Goal: Find specific page/section: Find specific page/section

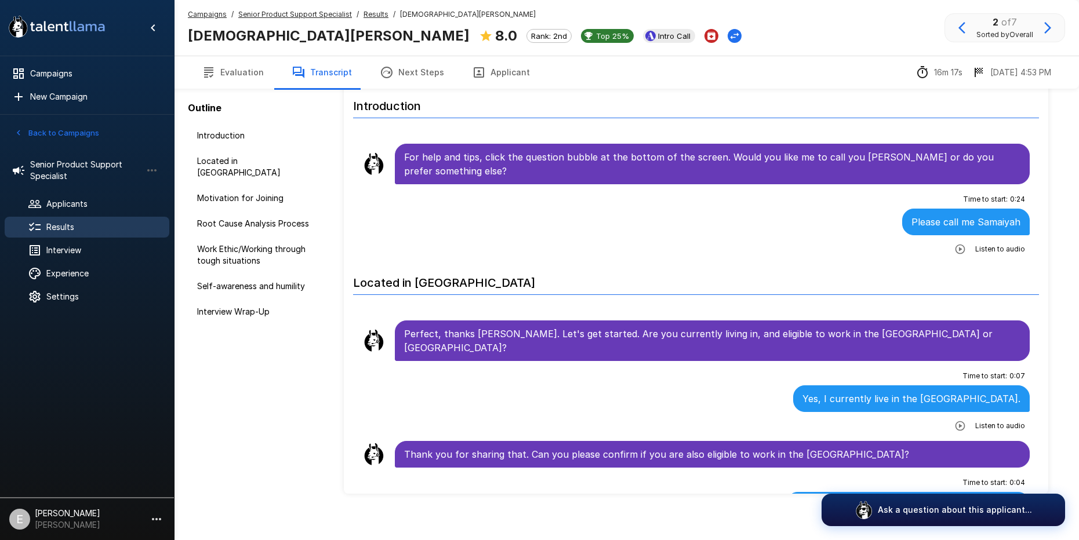
scroll to position [965, 0]
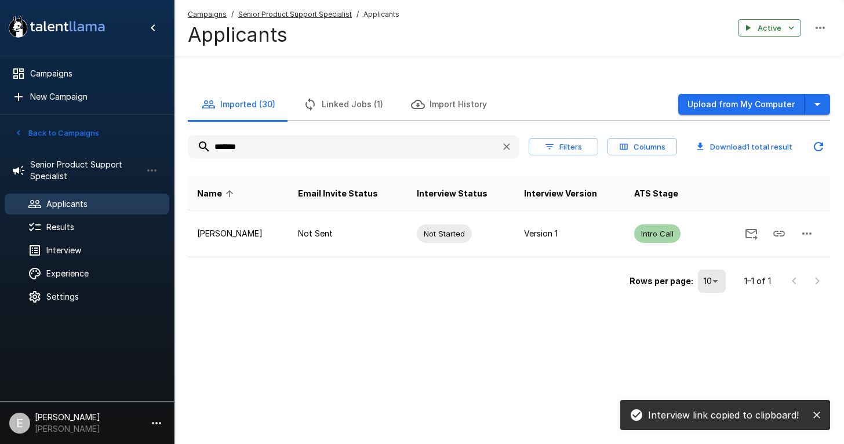
click at [249, 146] on input "*******" at bounding box center [340, 146] width 304 height 21
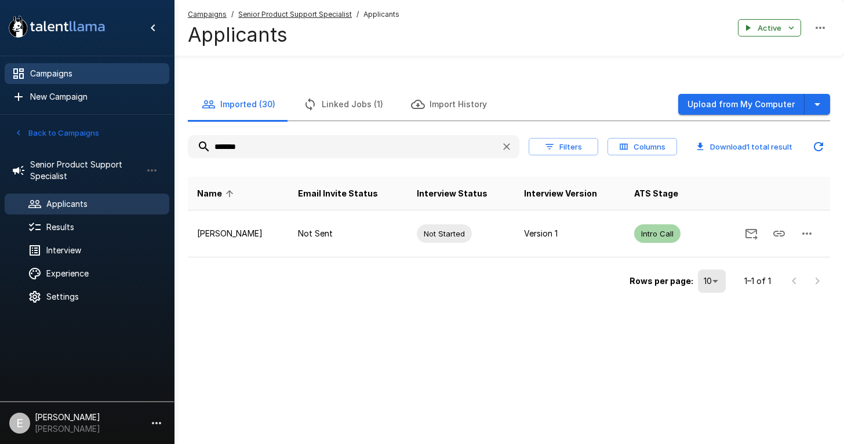
click at [59, 72] on span "Campaigns" at bounding box center [95, 74] width 130 height 12
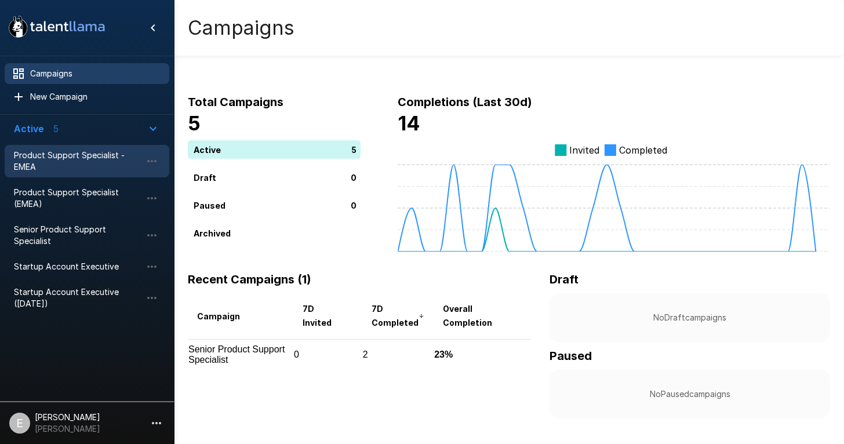
click at [56, 152] on span "Product Support Specialist - EMEA" at bounding box center [78, 161] width 128 height 23
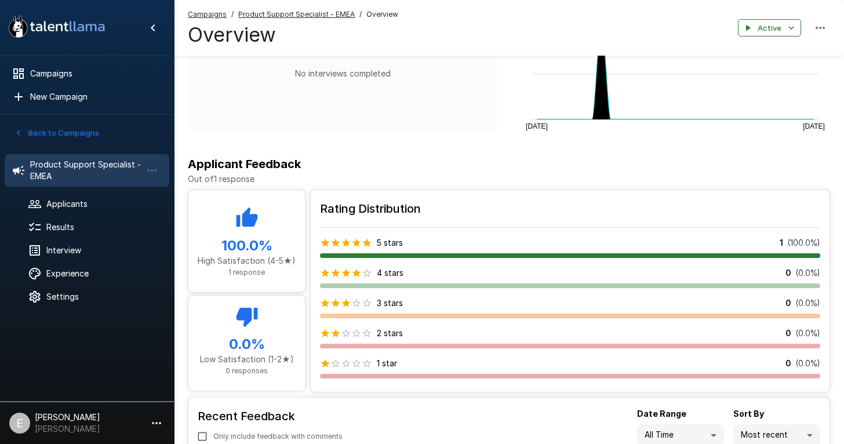
scroll to position [314, 0]
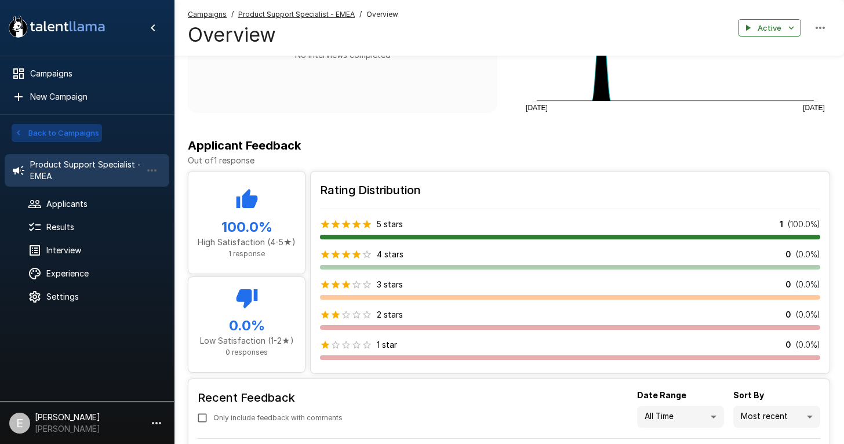
click at [82, 132] on button "Back to Campaigns" at bounding box center [57, 133] width 90 height 18
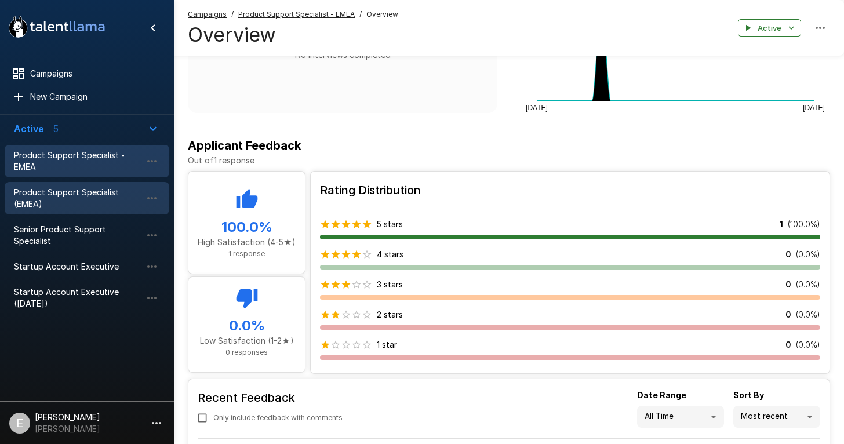
click at [97, 195] on span "Product Support Specialist (EMEA)" at bounding box center [78, 198] width 128 height 23
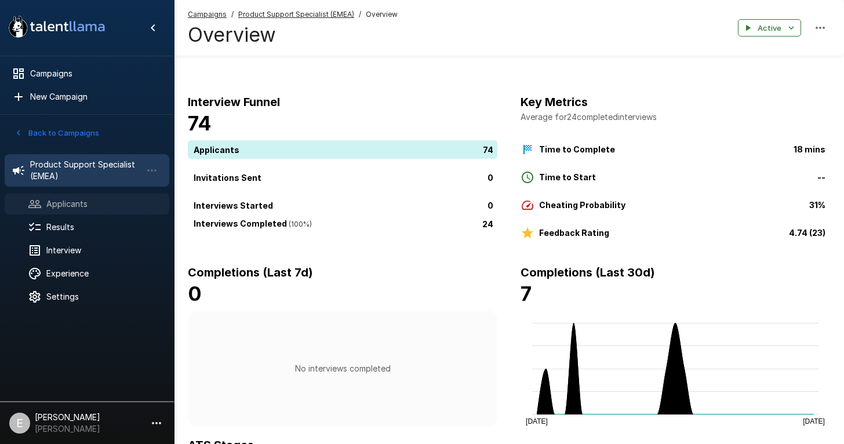
click at [102, 201] on span "Applicants" at bounding box center [103, 204] width 114 height 12
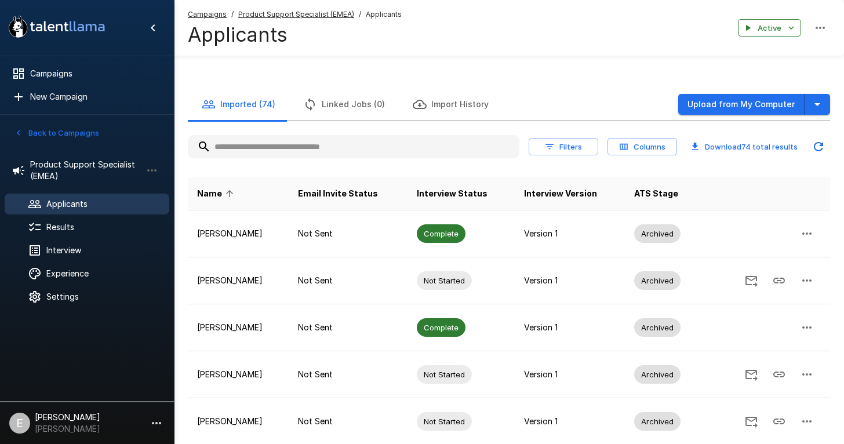
click at [239, 154] on input "text" at bounding box center [354, 146] width 332 height 21
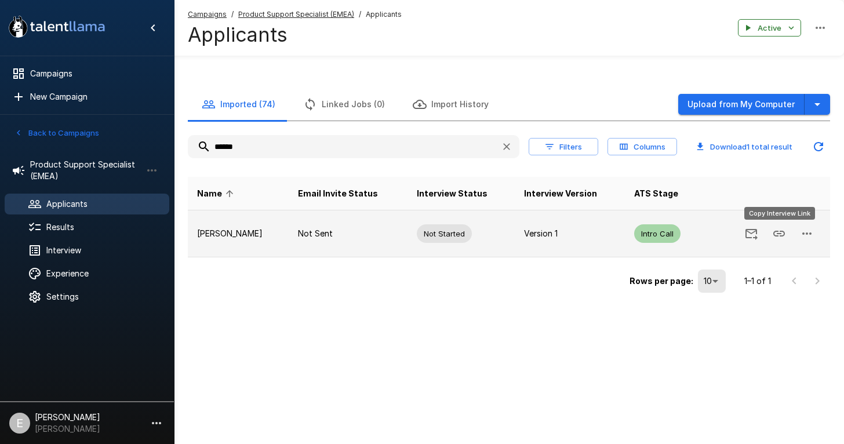
type input "******"
click at [783, 232] on icon "Copy Interview Link" at bounding box center [779, 234] width 14 height 14
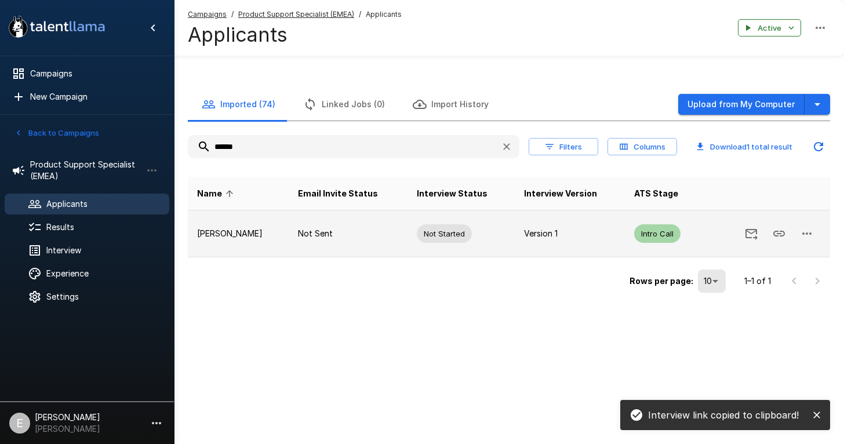
click at [777, 229] on icon "Copy Interview Link" at bounding box center [779, 234] width 14 height 14
